Goal: Download file/media

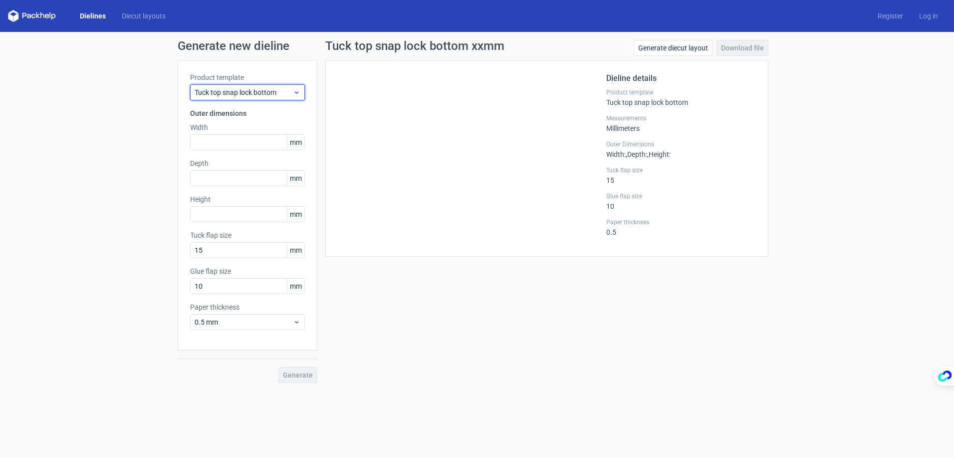
click at [244, 87] on span "Tuck top snap lock bottom" at bounding box center [244, 92] width 98 height 10
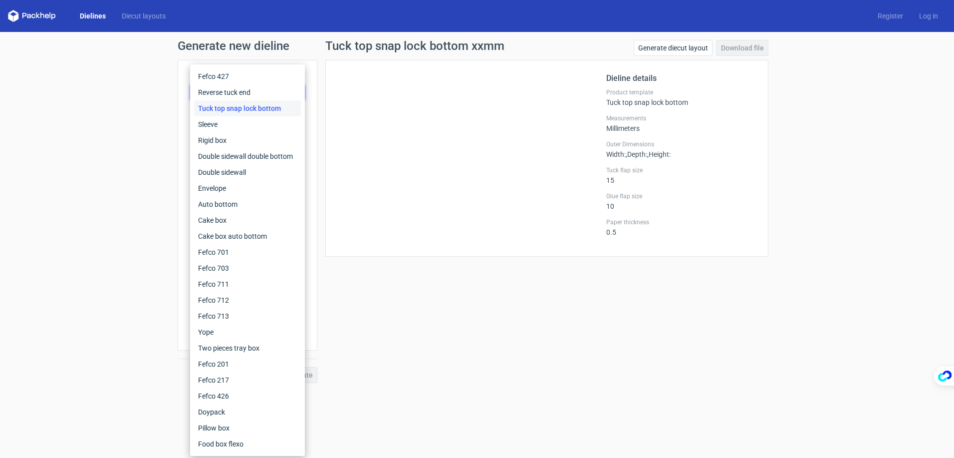
click at [376, 147] on div at bounding box center [472, 158] width 269 height 172
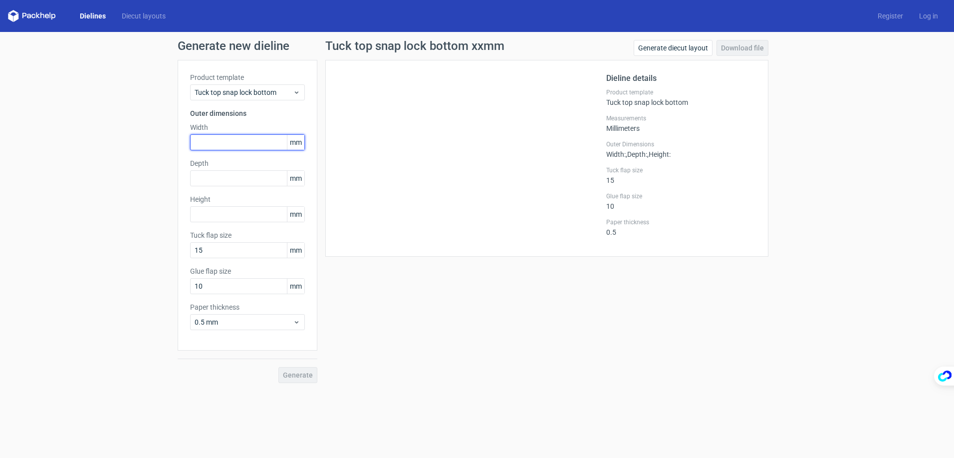
click at [235, 141] on input "text" at bounding box center [247, 142] width 115 height 16
type input "1"
type input "100"
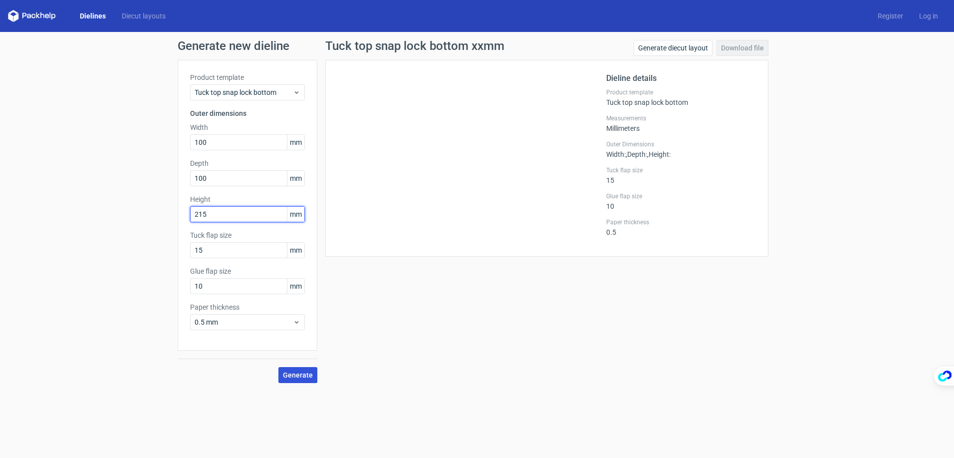
type input "215"
click at [301, 374] on span "Generate" at bounding box center [298, 374] width 30 height 7
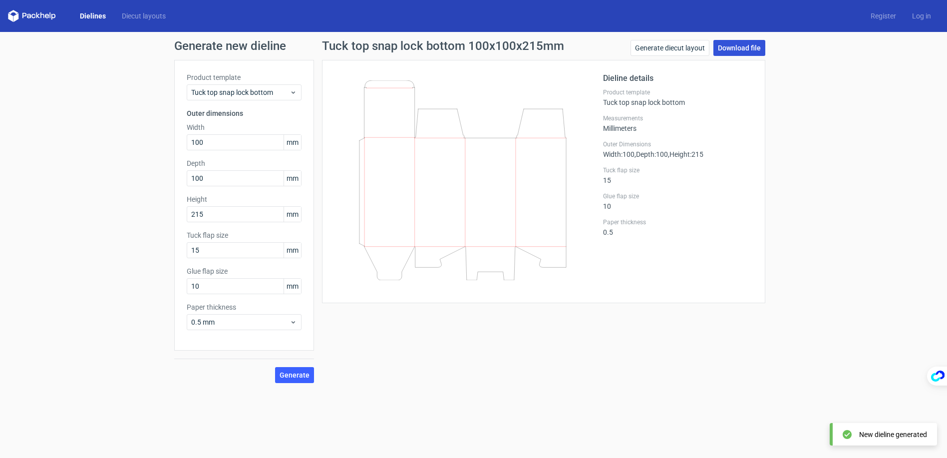
click at [735, 47] on link "Download file" at bounding box center [739, 48] width 52 height 16
